Goal: Task Accomplishment & Management: Use online tool/utility

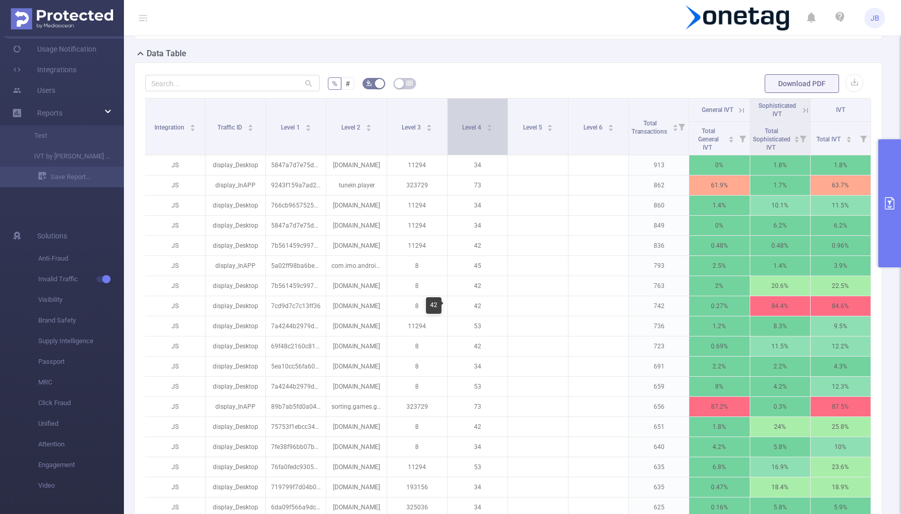
scroll to position [238, 0]
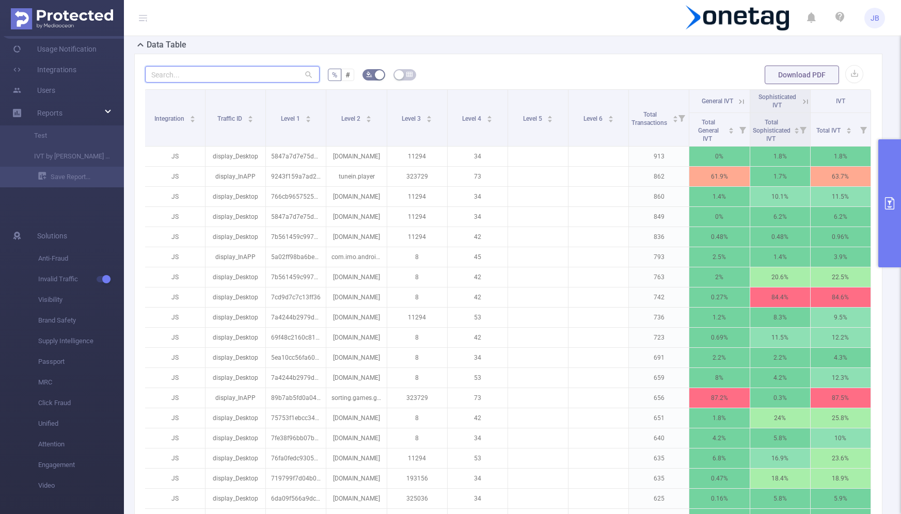
click at [177, 70] on input "text" at bounding box center [232, 74] width 175 height 17
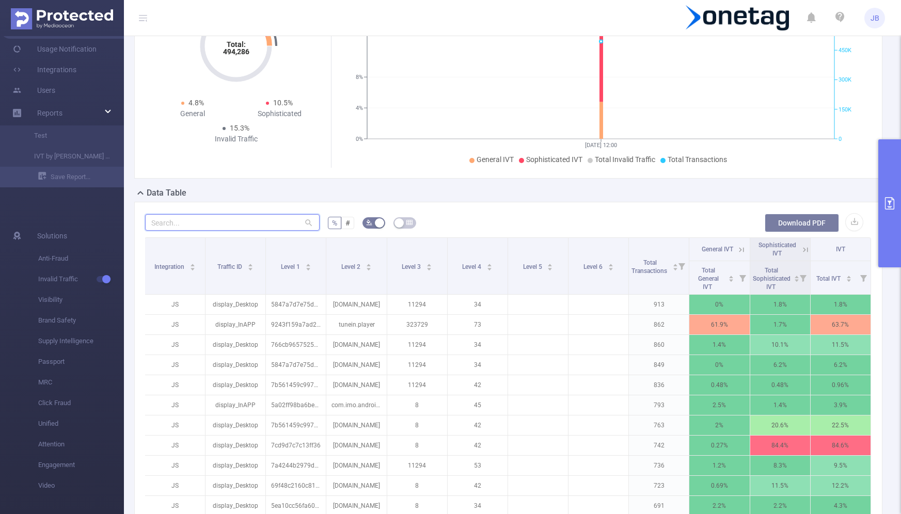
scroll to position [0, 0]
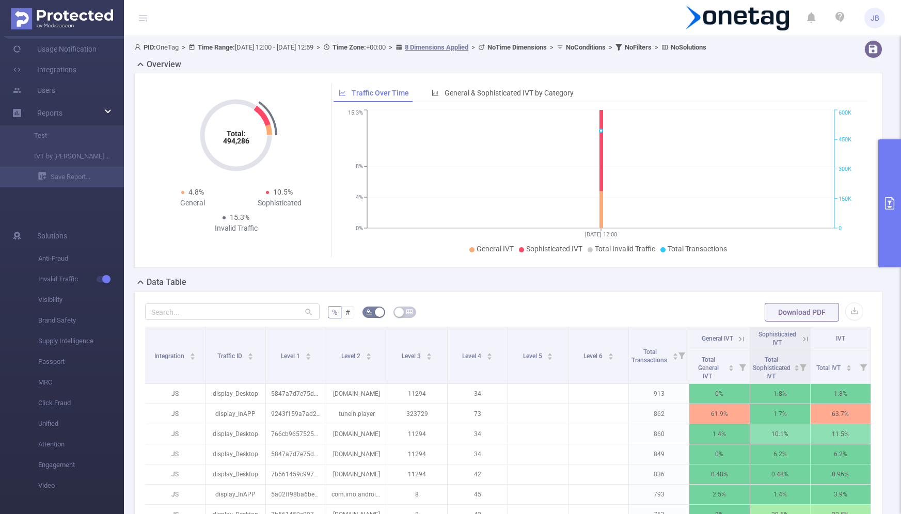
click at [889, 201] on icon "primary" at bounding box center [889, 203] width 9 height 12
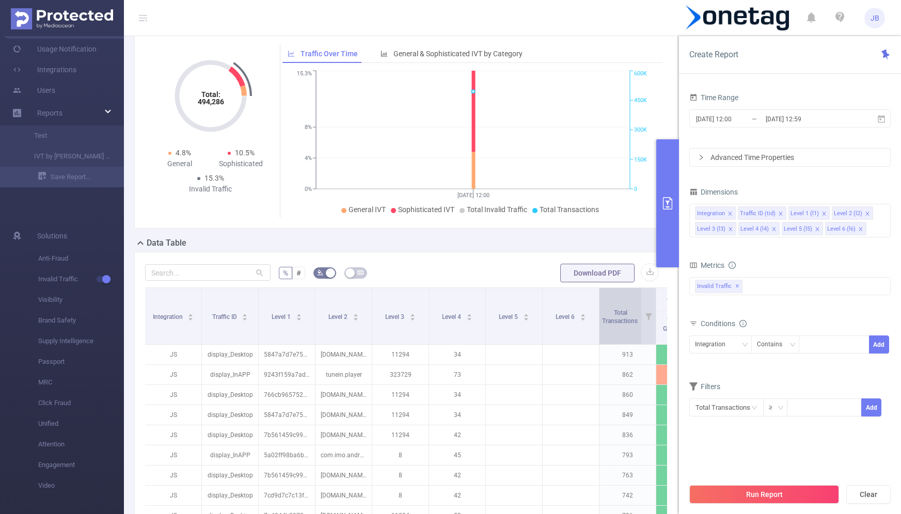
scroll to position [53, 0]
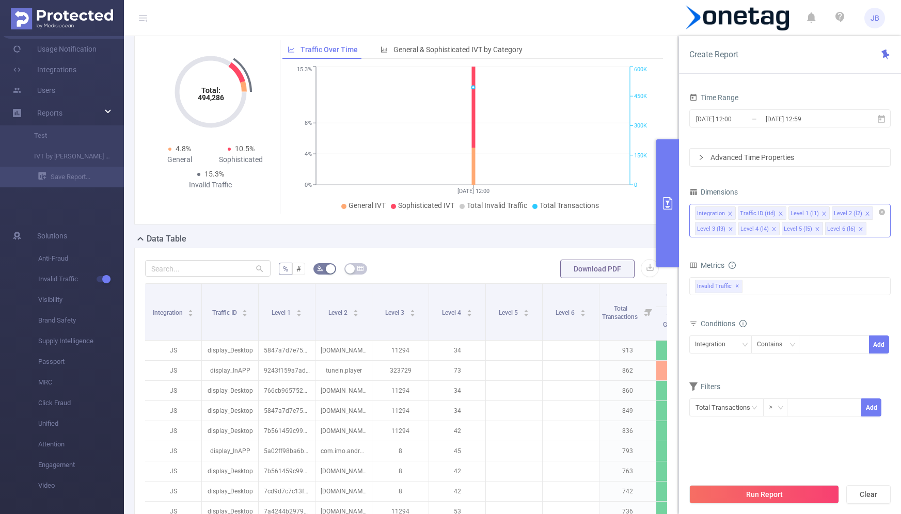
click at [779, 212] on icon "icon: close" at bounding box center [781, 214] width 4 height 4
click at [772, 214] on icon "icon: close" at bounding box center [773, 213] width 5 height 5
click at [815, 214] on icon "icon: close" at bounding box center [817, 213] width 5 height 5
click at [815, 211] on icon "icon: close" at bounding box center [817, 213] width 5 height 5
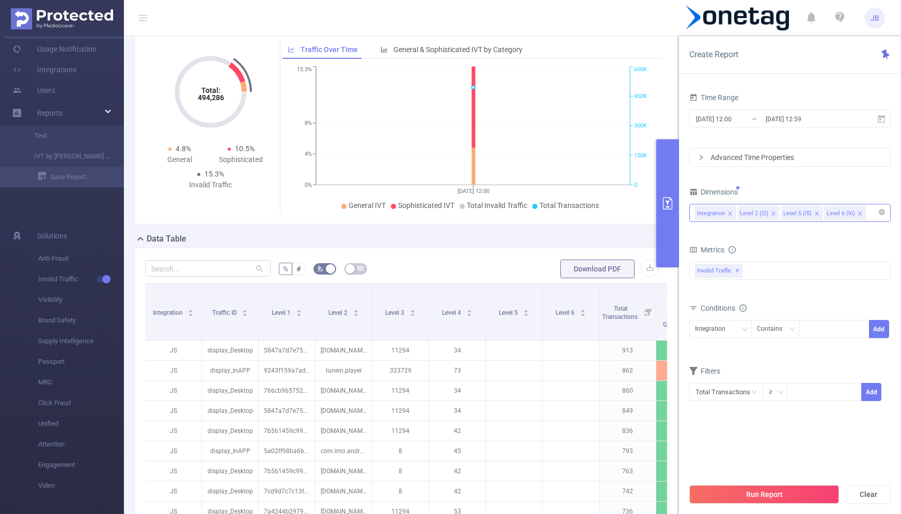
click at [815, 212] on icon "icon: close" at bounding box center [817, 214] width 4 height 4
click at [731, 212] on icon "icon: close" at bounding box center [730, 213] width 5 height 5
click at [764, 498] on button "Run Report" at bounding box center [765, 495] width 150 height 19
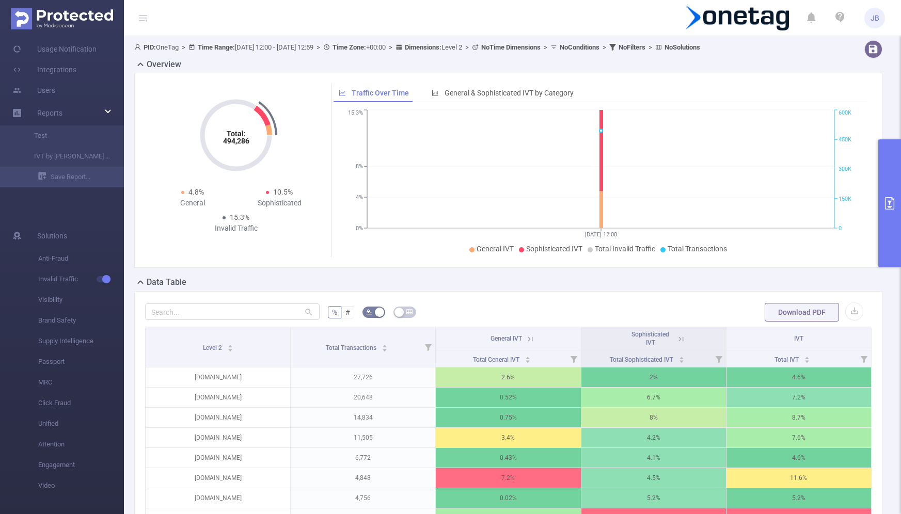
click at [263, 50] on span "PID: OneTag > Time Range: [DATE] 12:00 - [DATE] 12:59 > Time Zone: +00:00 > Dim…" at bounding box center [417, 47] width 566 height 8
click at [893, 200] on icon "primary" at bounding box center [890, 203] width 12 height 12
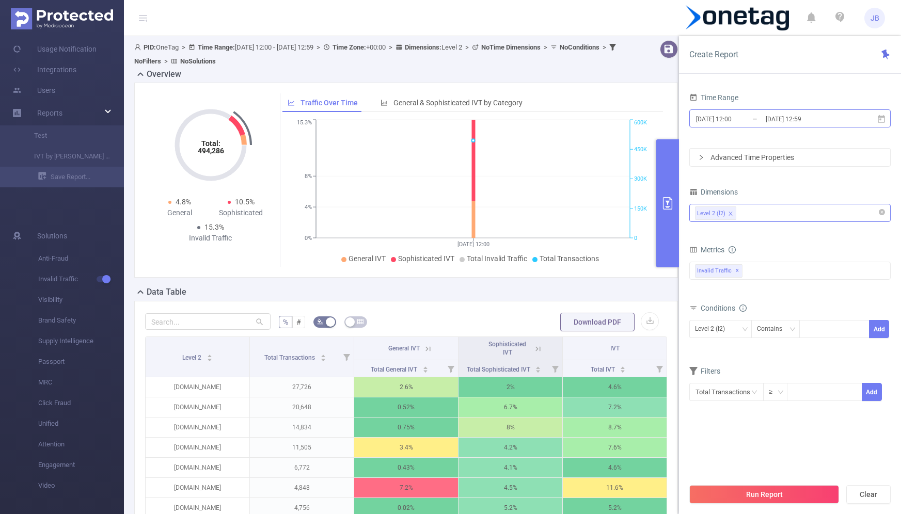
click at [733, 120] on input "[DATE] 12:00" at bounding box center [737, 119] width 84 height 14
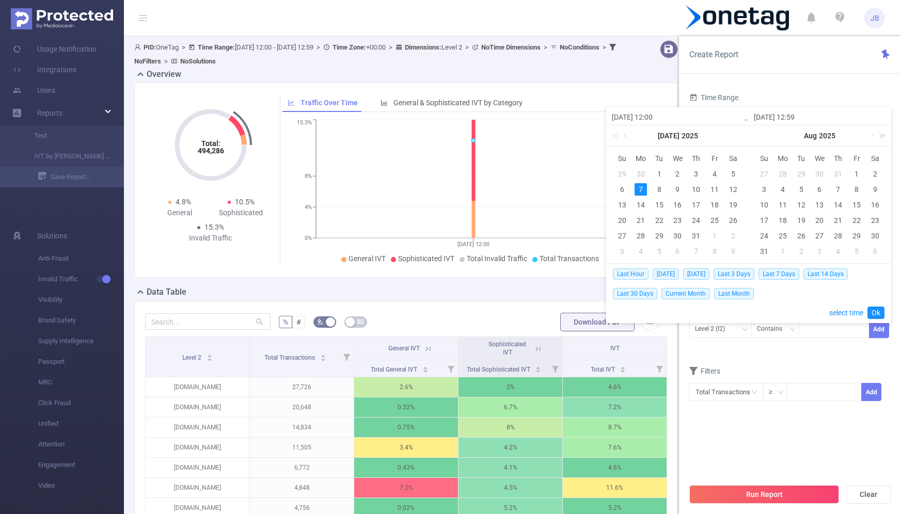
click at [883, 136] on link at bounding box center [880, 136] width 13 height 21
click at [870, 134] on link at bounding box center [871, 136] width 9 height 21
click at [726, 135] on link at bounding box center [729, 136] width 9 height 21
click at [730, 136] on link at bounding box center [729, 136] width 9 height 21
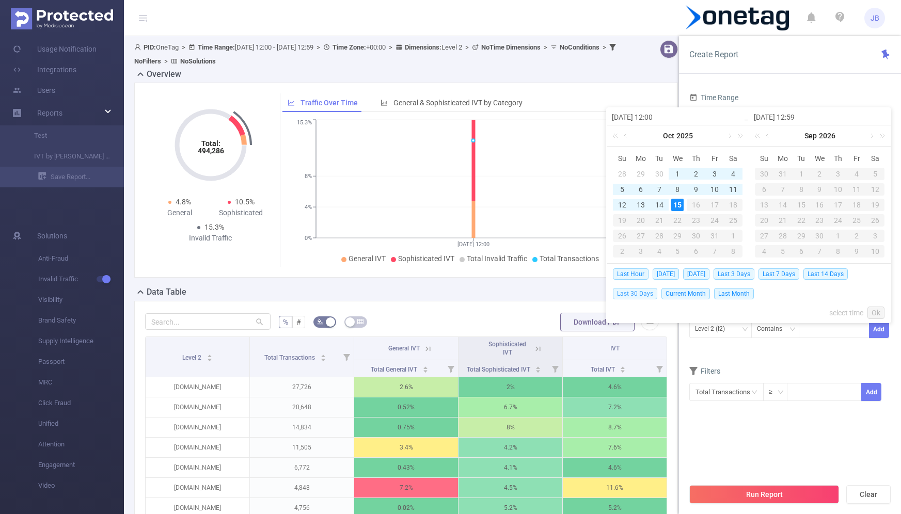
click at [639, 293] on span "Last 30 Days" at bounding box center [635, 293] width 44 height 11
type input "[DATE] 00:00"
type input "[DATE] 23:59"
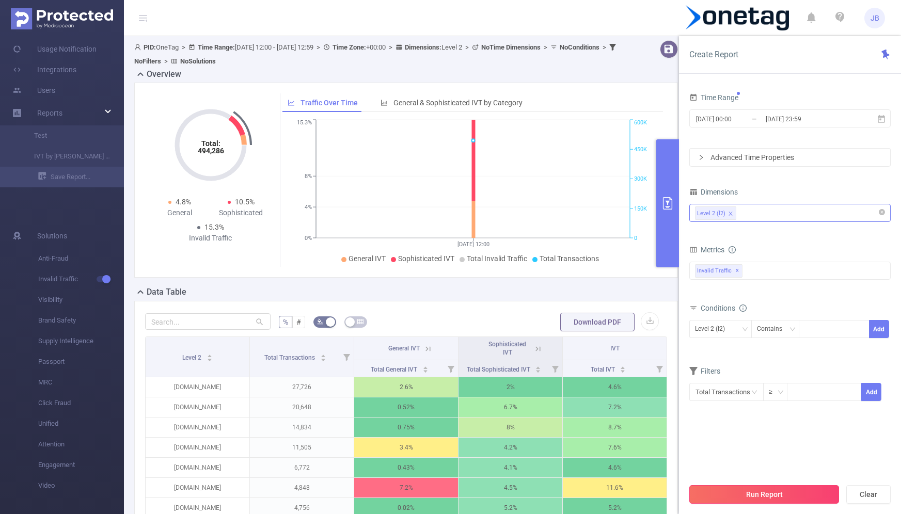
click at [769, 495] on button "Run Report" at bounding box center [765, 495] width 150 height 19
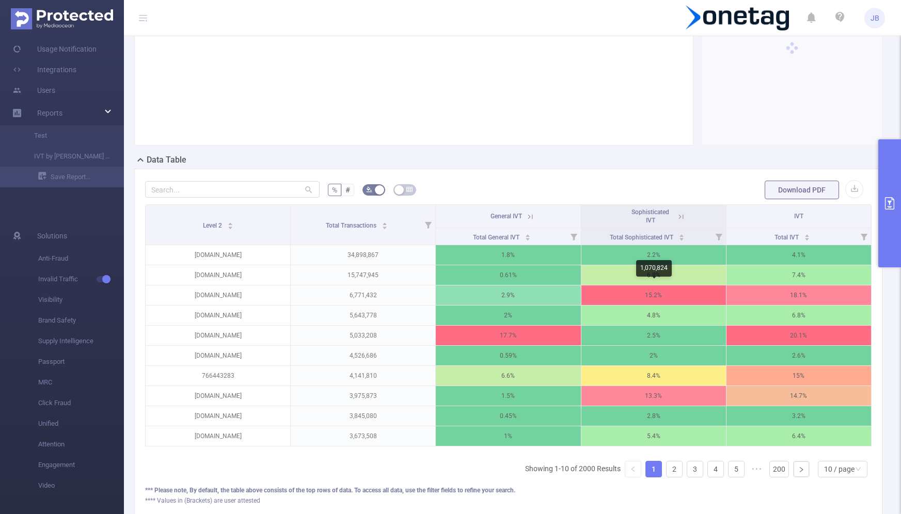
scroll to position [128, 0]
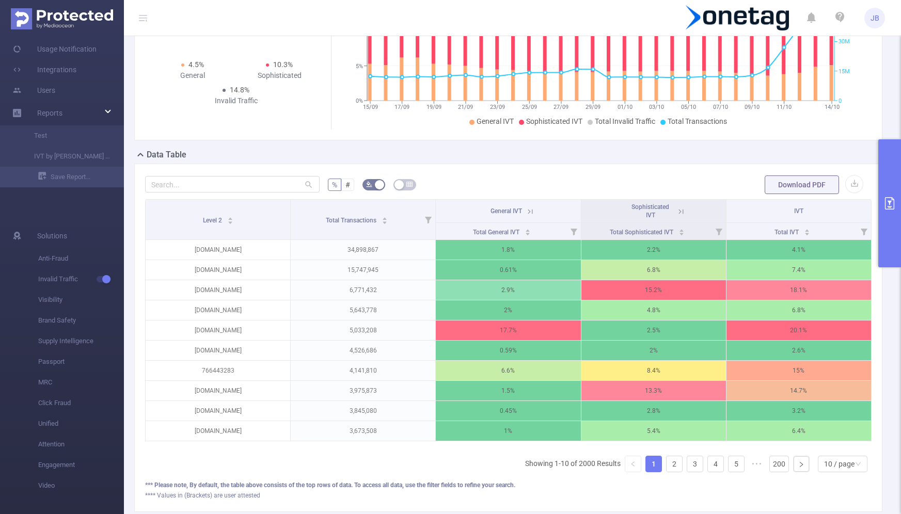
click at [534, 210] on icon at bounding box center [530, 211] width 9 height 9
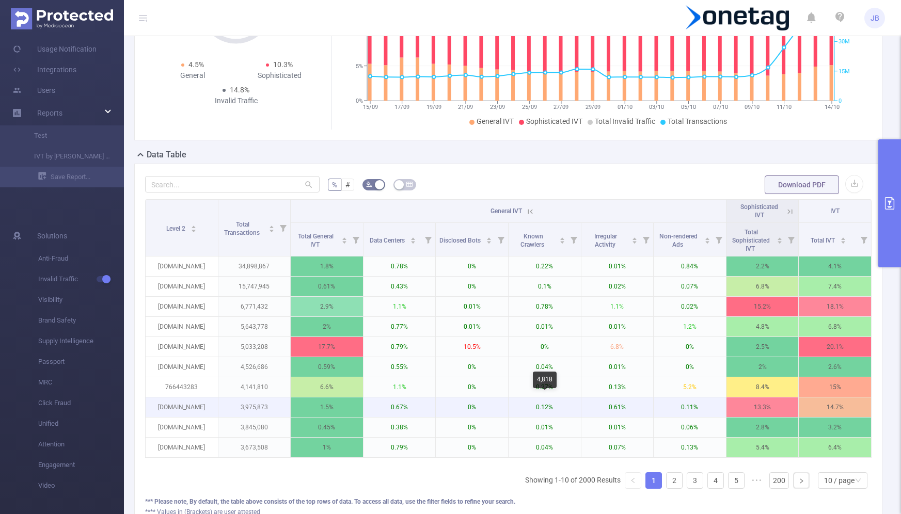
scroll to position [0, 2]
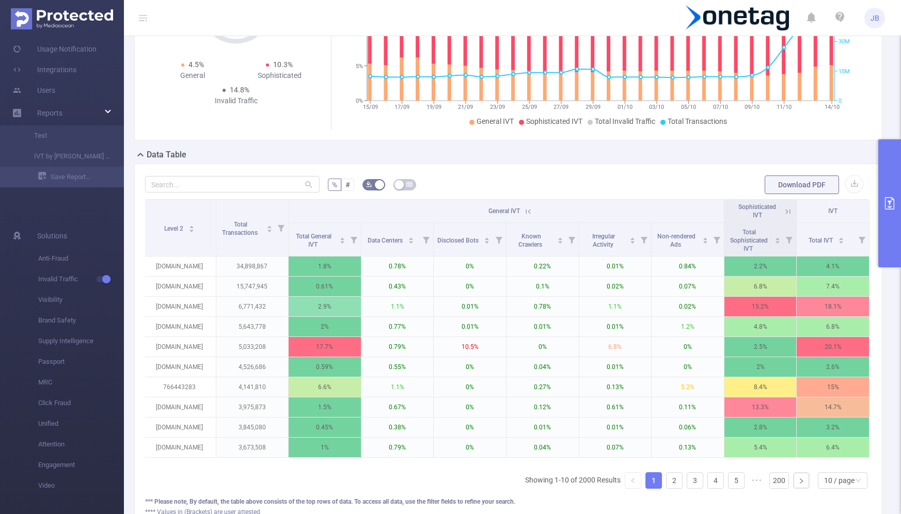
click at [788, 209] on icon at bounding box center [788, 211] width 9 height 9
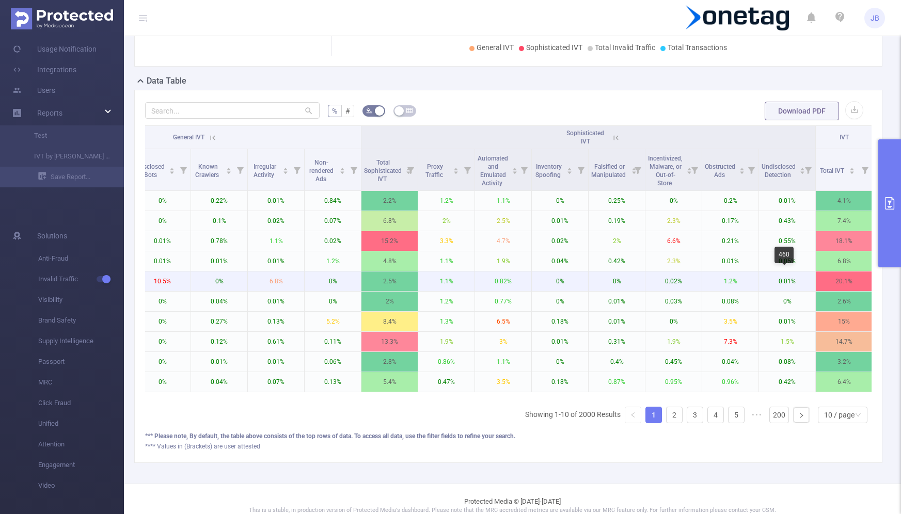
scroll to position [0, 241]
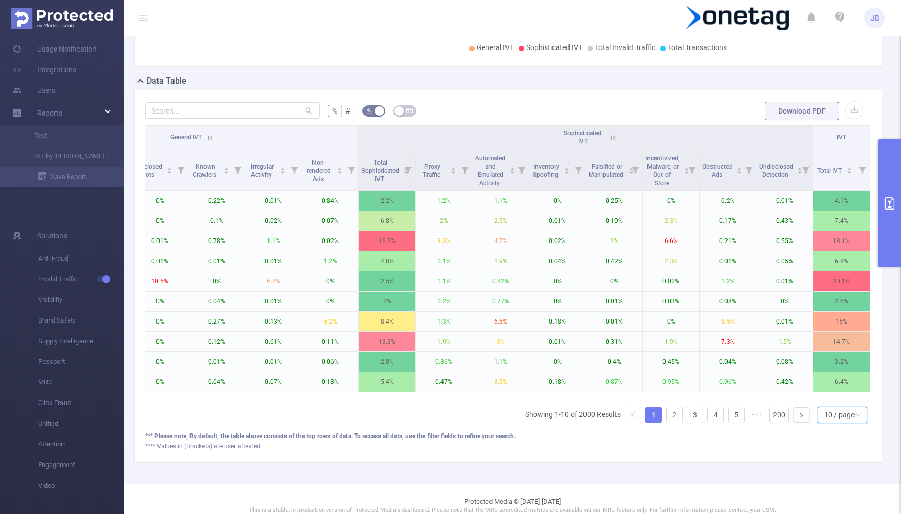
click at [836, 408] on div "10 / page" at bounding box center [839, 415] width 30 height 15
click at [737, 432] on div "*** Please note, By default, the table above consists of the top rows of data. …" at bounding box center [508, 436] width 727 height 9
click at [833, 409] on div "10 / page" at bounding box center [839, 415] width 30 height 15
click at [829, 392] on li "50 / page" at bounding box center [843, 394] width 49 height 17
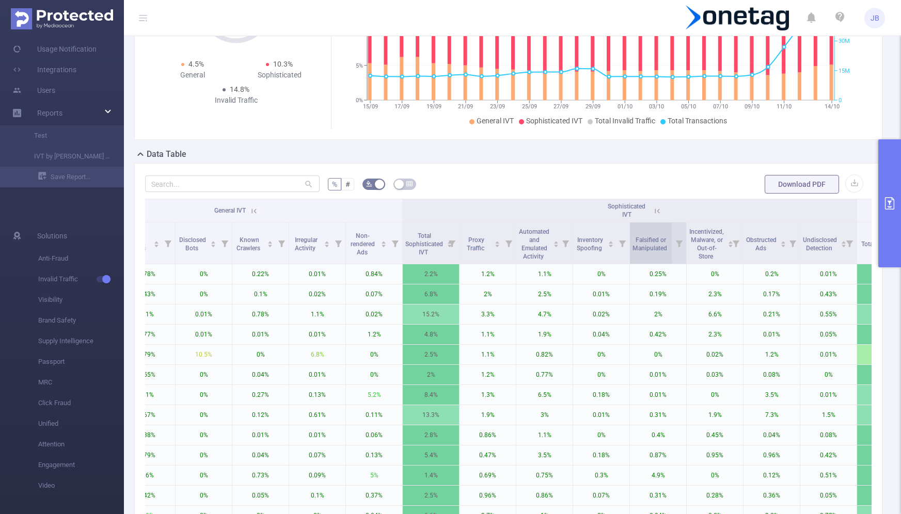
scroll to position [0, 174]
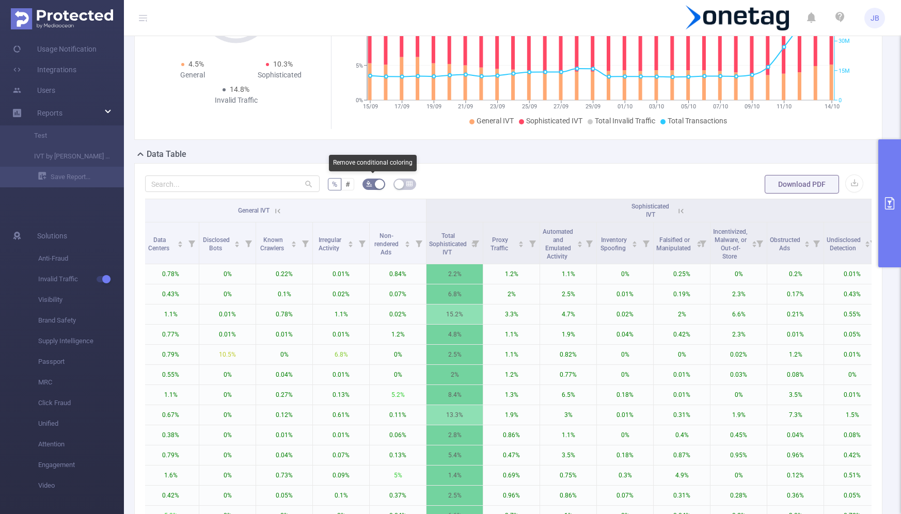
click at [380, 180] on button "button" at bounding box center [374, 184] width 23 height 11
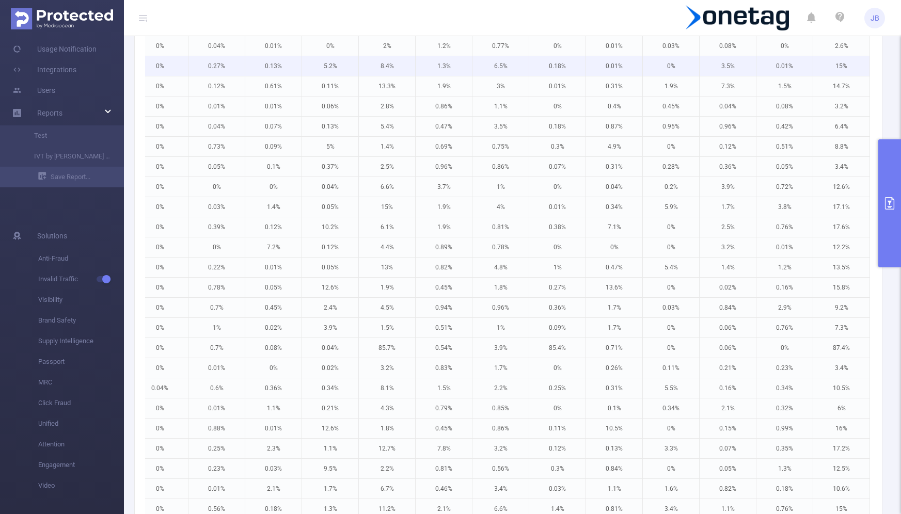
scroll to position [217, 0]
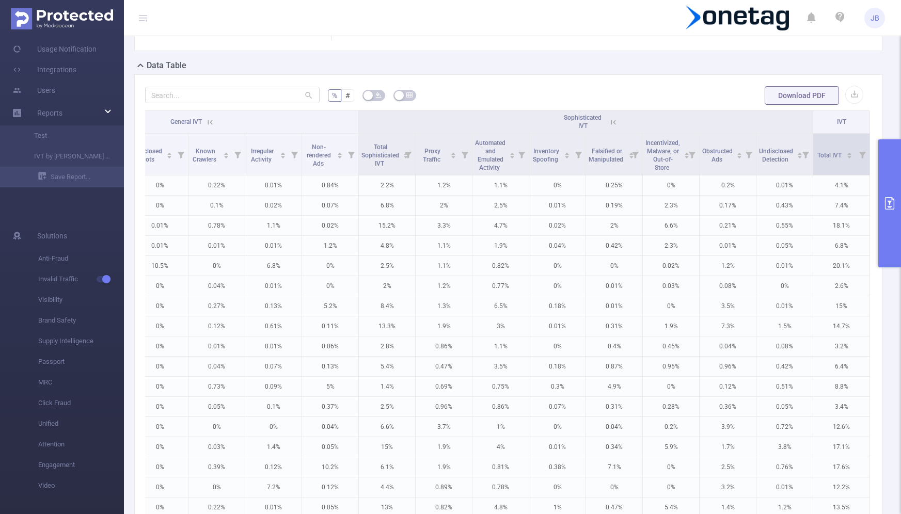
click at [860, 155] on icon at bounding box center [862, 155] width 7 height 7
click at [841, 158] on span "Total IVT" at bounding box center [831, 155] width 26 height 7
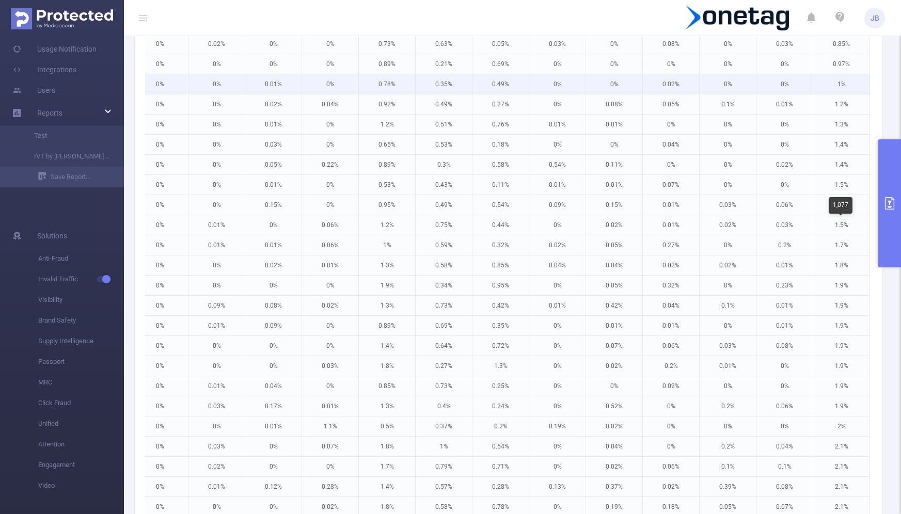
scroll to position [168, 0]
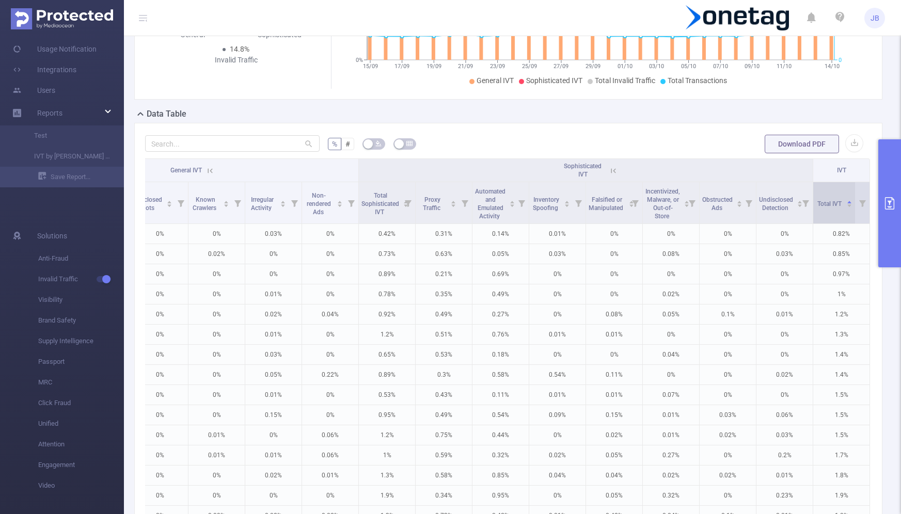
click at [841, 206] on span "Total IVT" at bounding box center [831, 203] width 26 height 7
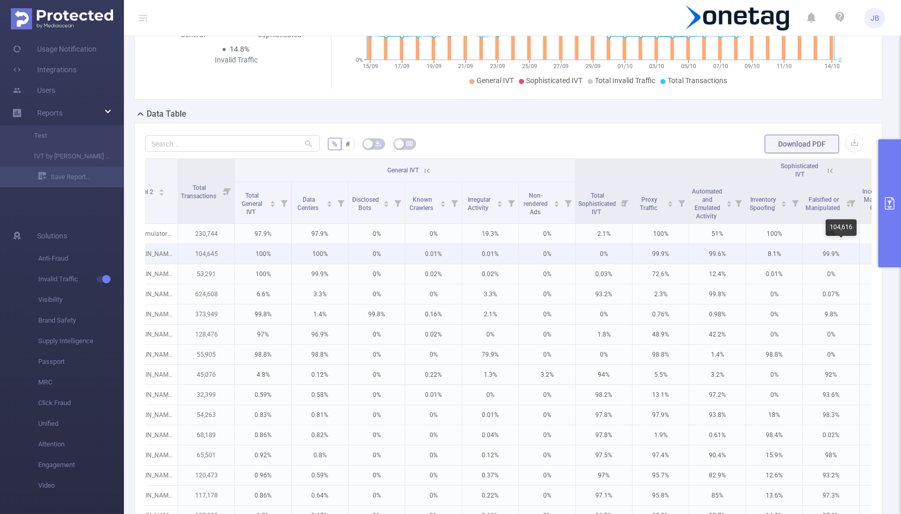
scroll to position [0, 0]
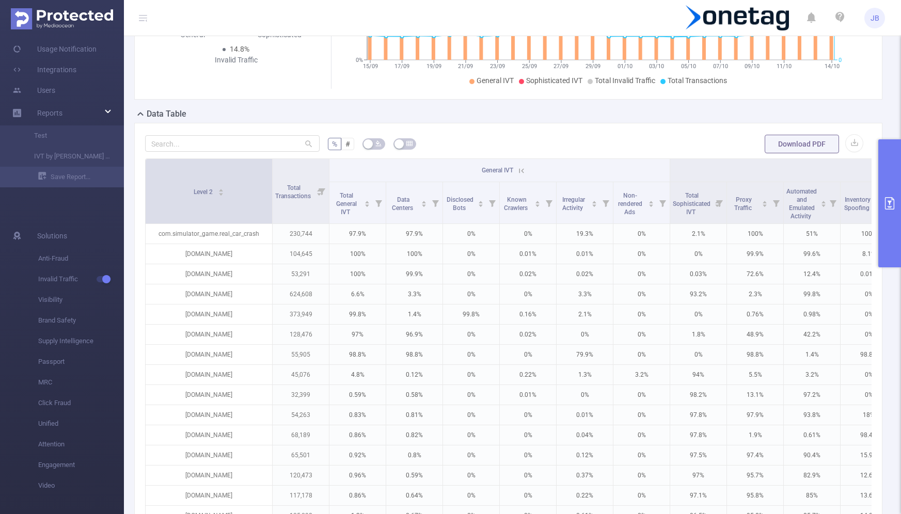
drag, startPoint x: 201, startPoint y: 178, endPoint x: 271, endPoint y: 166, distance: 71.2
click at [271, 166] on span at bounding box center [272, 191] width 5 height 65
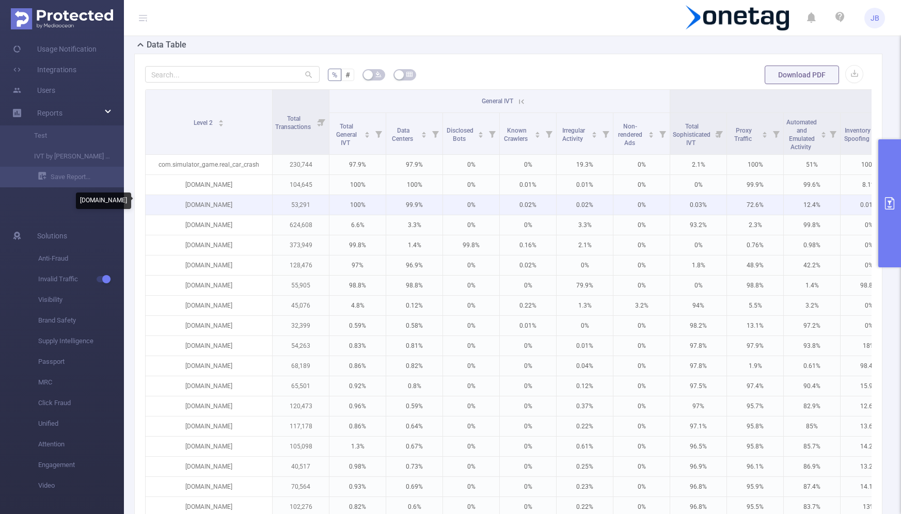
drag, startPoint x: 245, startPoint y: 201, endPoint x: 173, endPoint y: 201, distance: 71.8
click at [173, 201] on p "[DOMAIN_NAME]" at bounding box center [209, 205] width 127 height 20
drag, startPoint x: 369, startPoint y: 203, endPoint x: 346, endPoint y: 202, distance: 23.8
click at [346, 202] on p "100%" at bounding box center [358, 205] width 56 height 20
drag, startPoint x: 249, startPoint y: 201, endPoint x: 186, endPoint y: 197, distance: 62.7
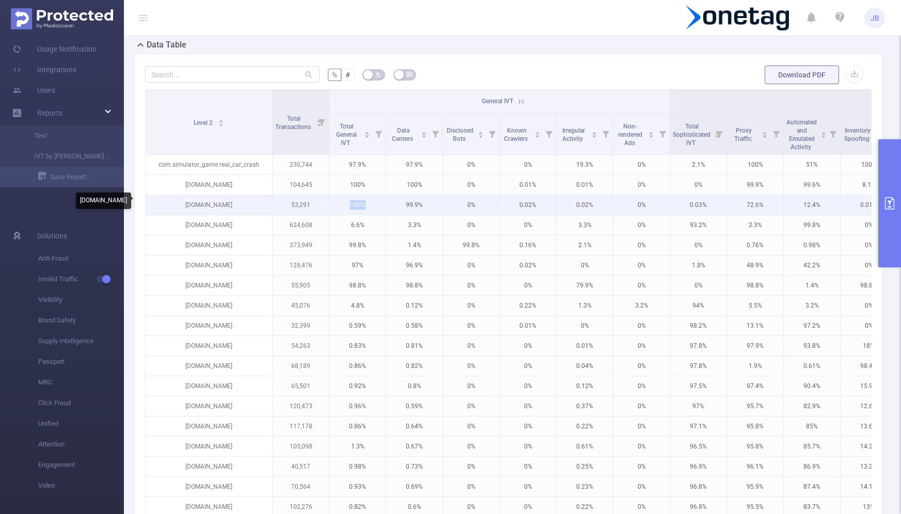
click at [186, 197] on p "[DOMAIN_NAME]" at bounding box center [209, 205] width 127 height 20
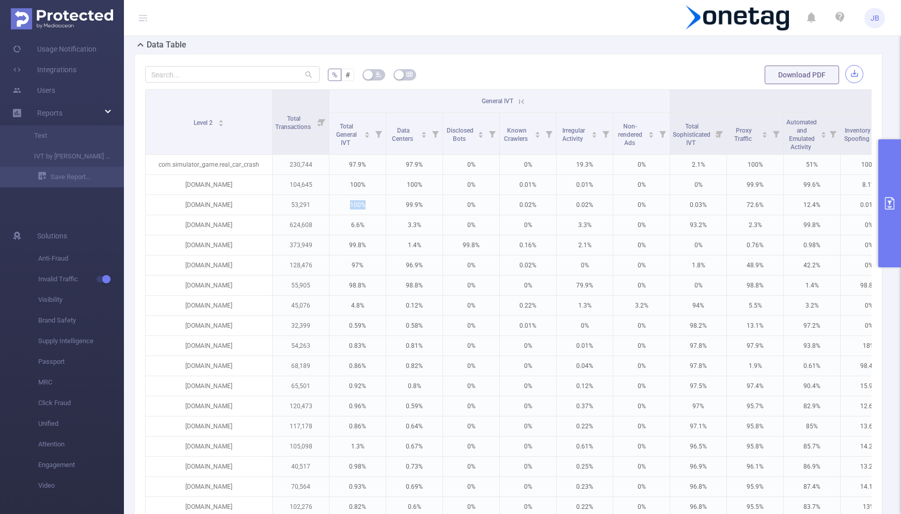
click at [852, 73] on button "button" at bounding box center [855, 74] width 18 height 18
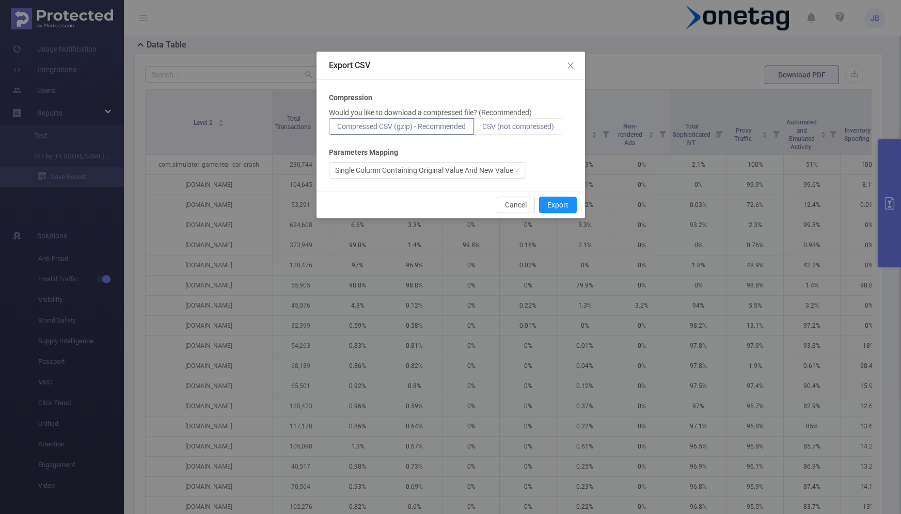
click at [511, 127] on span "CSV (not compressed)" at bounding box center [518, 126] width 72 height 8
click at [482, 129] on input "CSV (not compressed)" at bounding box center [482, 129] width 0 height 0
click at [559, 204] on button "Export" at bounding box center [558, 205] width 38 height 17
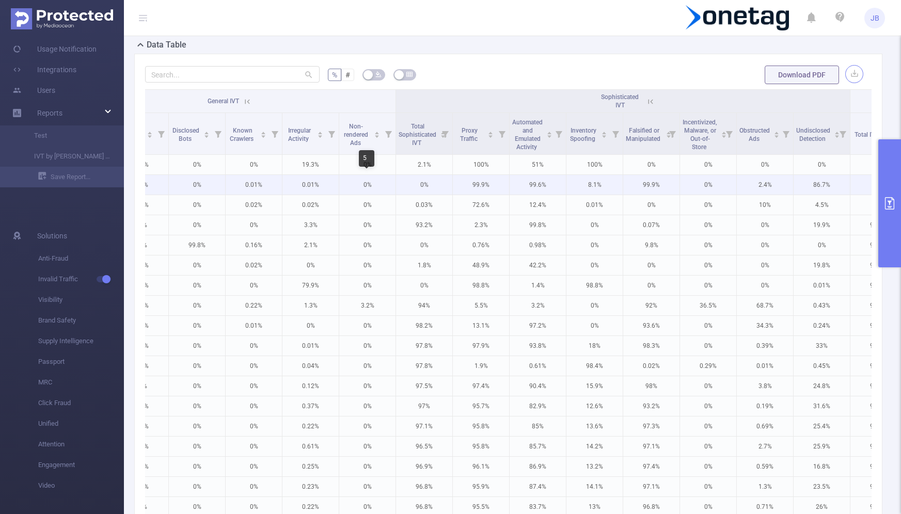
scroll to position [0, 311]
